Goal: Navigation & Orientation: Find specific page/section

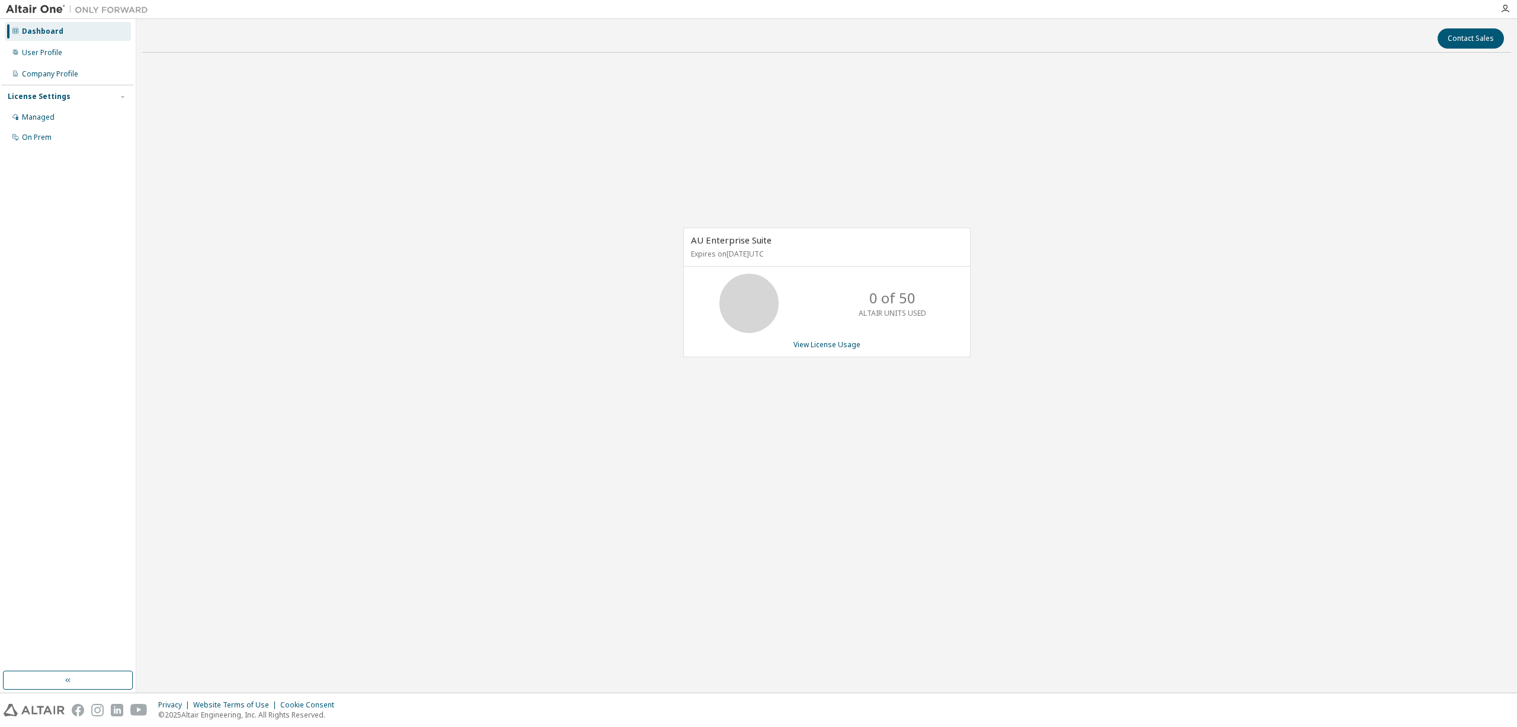
click at [760, 401] on div "AU Enterprise Suite Expires on [DATE] UTC 0 of 50 ALTAIR UNITS USED View Licens…" at bounding box center [826, 298] width 1369 height 473
